Goal: Transaction & Acquisition: Purchase product/service

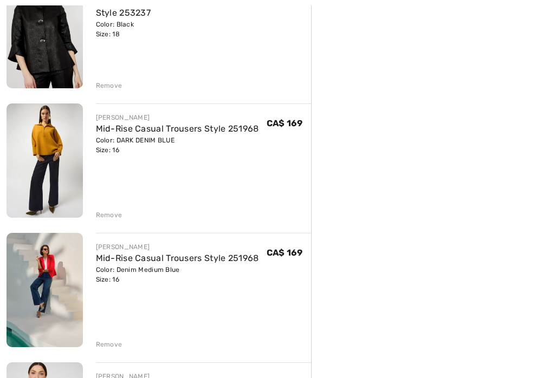
scroll to position [570, 0]
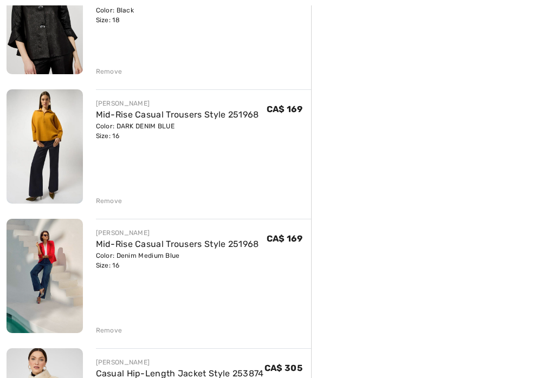
click at [119, 199] on div "Remove" at bounding box center [109, 201] width 27 height 10
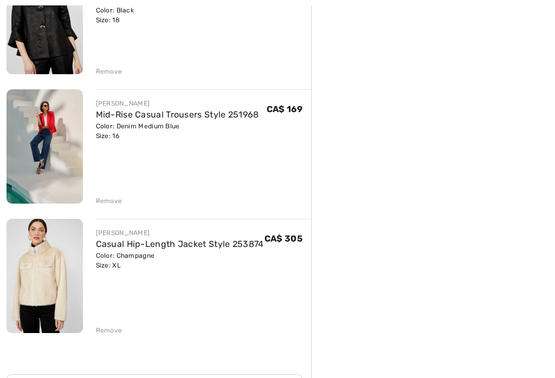
click at [120, 201] on div "Remove" at bounding box center [109, 201] width 27 height 10
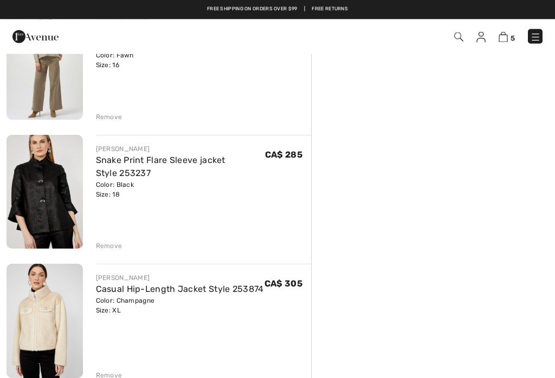
scroll to position [391, 0]
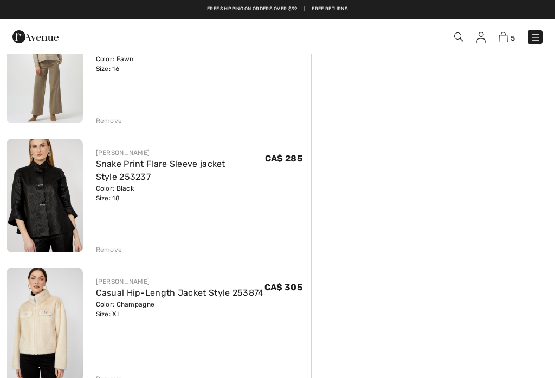
click at [114, 248] on div "Remove" at bounding box center [109, 250] width 27 height 10
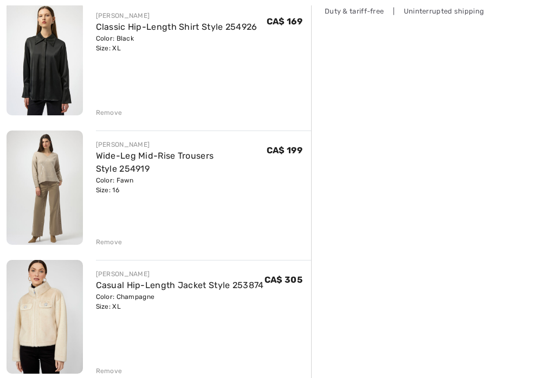
scroll to position [270, 0]
click at [115, 246] on div "[PERSON_NAME] Elegant Ruffled Midi Skirt Style 259743 Color: Black Size: XL Fin…" at bounding box center [159, 277] width 305 height 811
click at [126, 243] on div "Remove" at bounding box center [204, 241] width 216 height 12
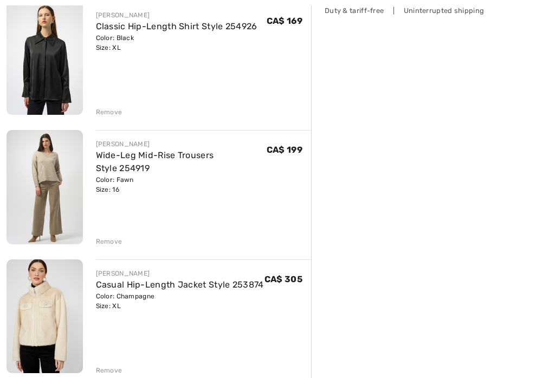
click at [124, 245] on div "Remove" at bounding box center [204, 241] width 216 height 12
click at [127, 247] on div "[PERSON_NAME] Elegant Ruffled Midi Skirt Style 259743 Color: Black Size: XL Fin…" at bounding box center [159, 277] width 305 height 811
click at [119, 247] on div "[PERSON_NAME] Elegant Ruffled Midi Skirt Style 259743 Color: Black Size: XL Fin…" at bounding box center [159, 277] width 305 height 811
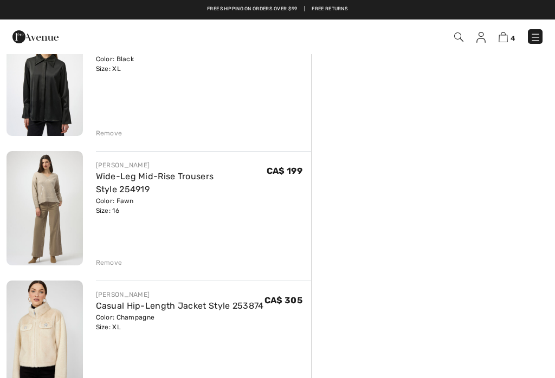
click at [124, 263] on div "Remove" at bounding box center [204, 262] width 216 height 12
click at [123, 263] on div "Remove" at bounding box center [204, 262] width 216 height 12
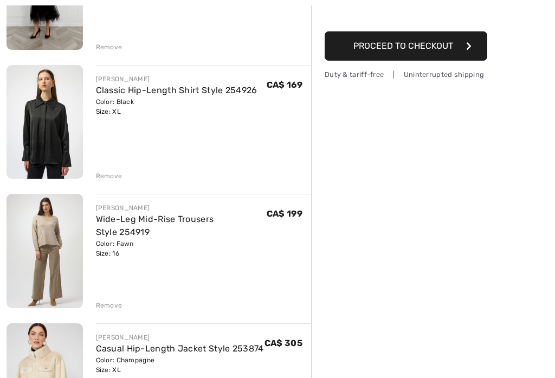
scroll to position [207, 0]
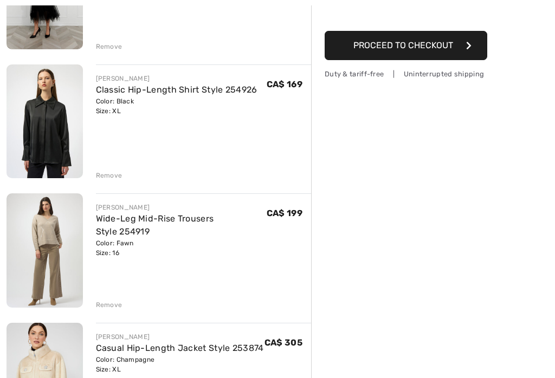
click at [124, 305] on div "Remove" at bounding box center [204, 305] width 216 height 12
click at [122, 313] on div "[PERSON_NAME] Elegant Ruffled Midi Skirt Style 259743 Color: Black Size: XL Fin…" at bounding box center [159, 341] width 305 height 811
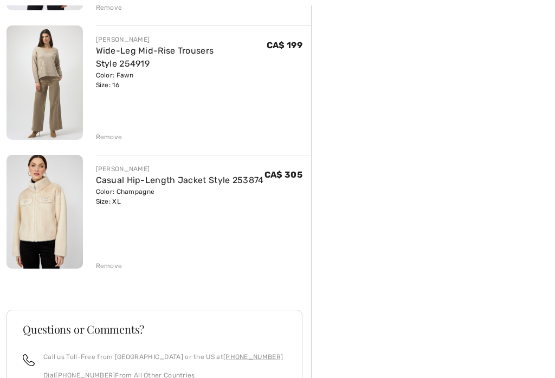
scroll to position [389, 0]
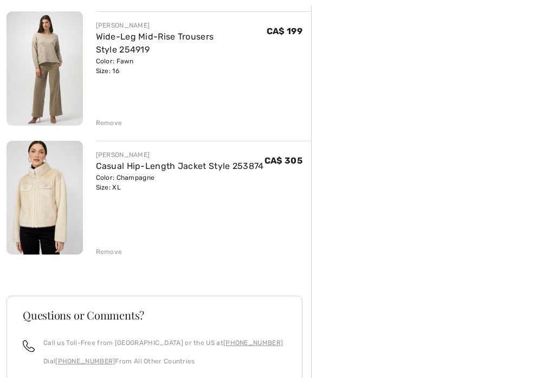
click at [118, 119] on div "Remove" at bounding box center [109, 123] width 27 height 10
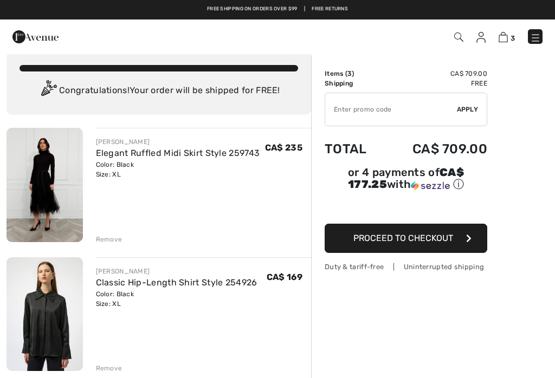
scroll to position [0, 0]
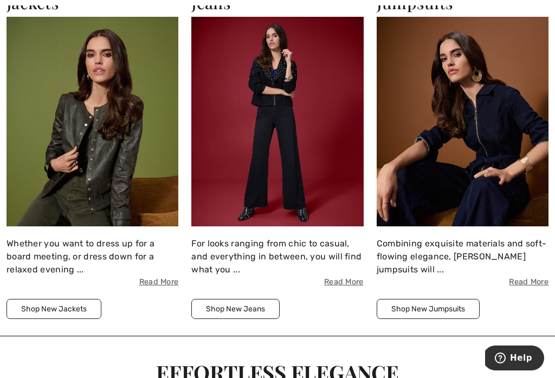
scroll to position [1212, 0]
